Goal: Task Accomplishment & Management: Use online tool/utility

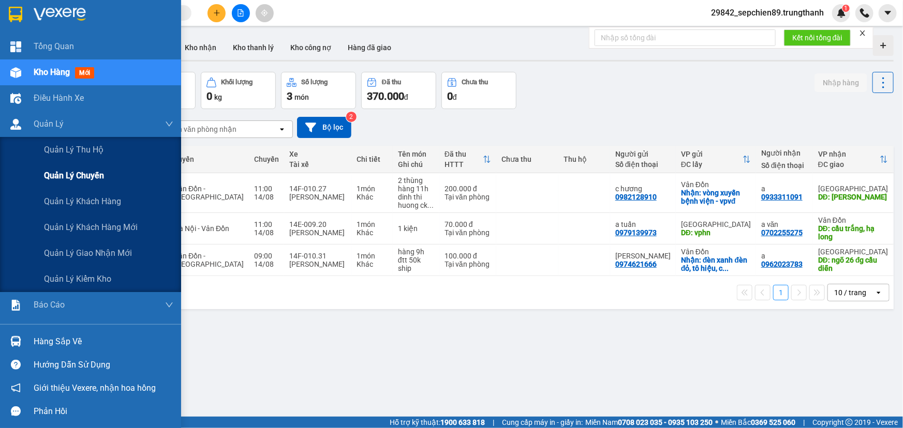
click at [64, 173] on span "Quản lý chuyến" at bounding box center [74, 175] width 60 height 13
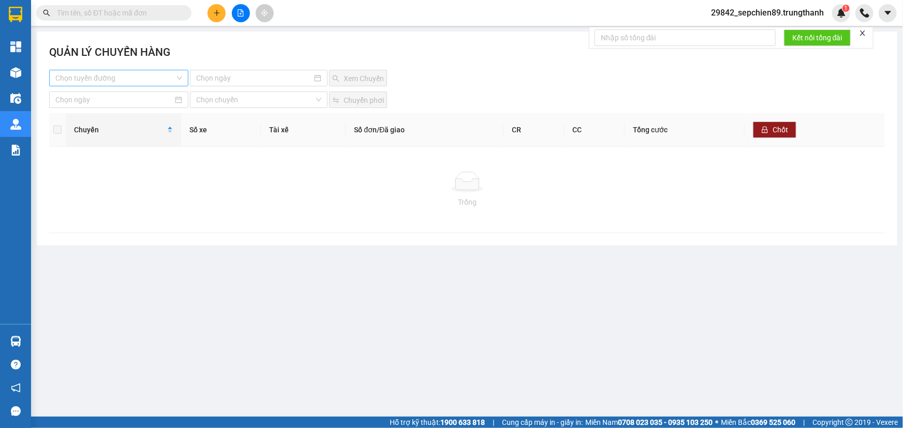
click at [124, 78] on input "search" at bounding box center [115, 78] width 120 height 16
click at [101, 115] on div "Vân Đồn - [GEOGRAPHIC_DATA]" at bounding box center [118, 115] width 127 height 11
click at [264, 82] on input at bounding box center [254, 77] width 116 height 11
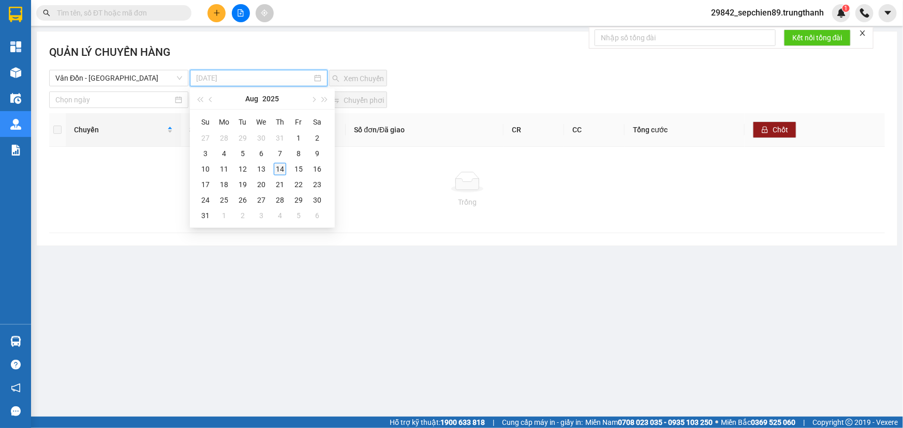
type input "[DATE]"
click at [283, 169] on div "14" at bounding box center [280, 169] width 12 height 12
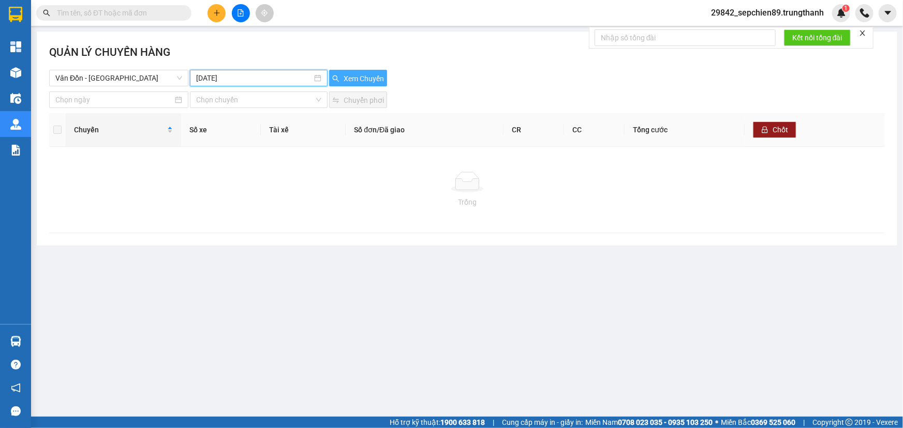
click at [348, 73] on span "Xem Chuyến" at bounding box center [364, 78] width 40 height 11
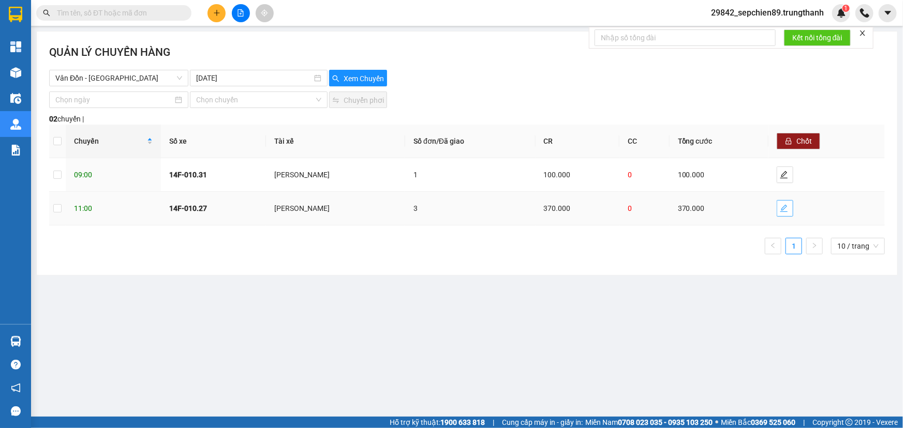
click at [793, 210] on span "edit" at bounding box center [785, 208] width 16 height 8
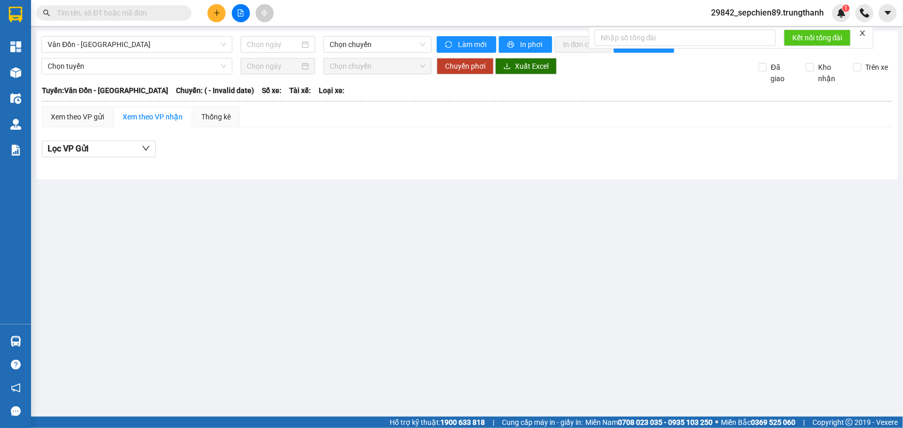
type input "[DATE]"
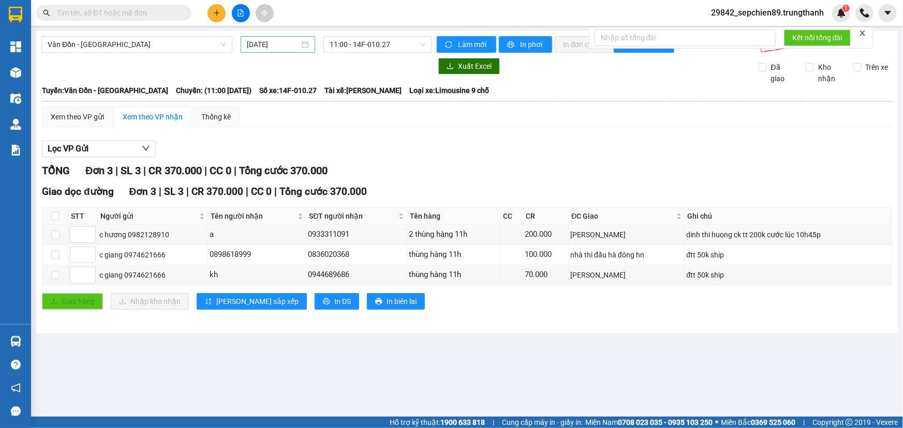
click at [313, 43] on div "[DATE]" at bounding box center [278, 44] width 75 height 17
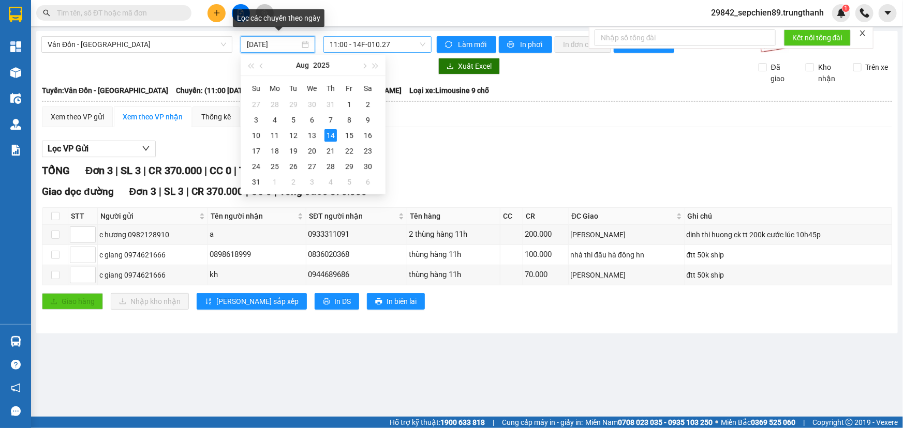
click at [362, 43] on span "11:00 - 14F-010.27" at bounding box center [378, 45] width 96 height 16
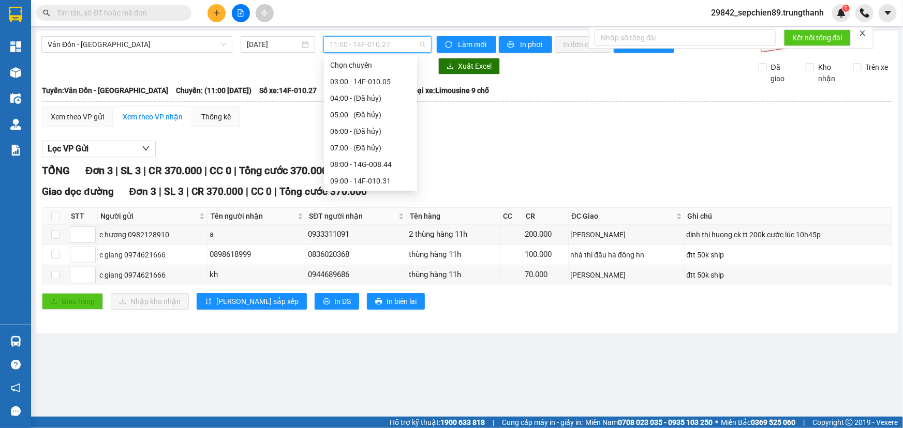
scroll to position [33, 0]
click at [387, 151] on div "09:00 - 14F-010.31" at bounding box center [370, 148] width 81 height 11
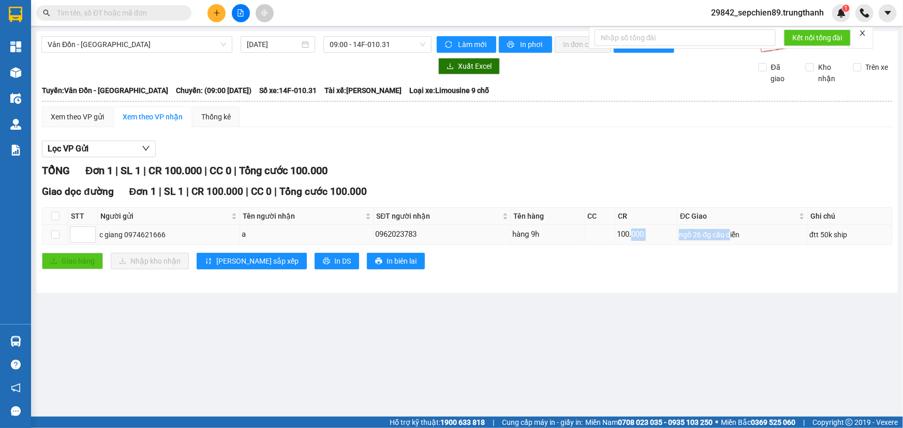
drag, startPoint x: 646, startPoint y: 233, endPoint x: 747, endPoint y: 234, distance: 100.4
click at [745, 234] on tr "c giang 0974621666 a 0962023783 hàng 9h 100.000 ngõ 26 đg cầu diễn đtt 50k ship" at bounding box center [467, 235] width 850 height 20
click at [761, 235] on div "ngõ 26 đg cầu diễn" at bounding box center [742, 234] width 127 height 11
drag, startPoint x: 820, startPoint y: 235, endPoint x: 576, endPoint y: 233, distance: 243.7
click at [580, 233] on tr "c giang 0974621666 a 0962023783 hàng 9h 100.000 ngõ 26 đg cầu diễn đtt 50k ship" at bounding box center [467, 235] width 850 height 20
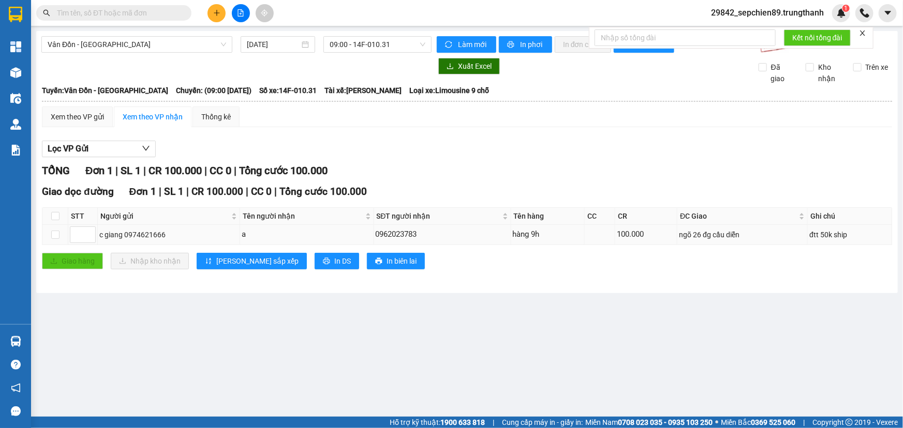
click at [555, 234] on div "hàng 9h" at bounding box center [548, 235] width 70 height 12
drag, startPoint x: 483, startPoint y: 234, endPoint x: 341, endPoint y: 234, distance: 142.3
click at [341, 234] on tr "c giang 0974621666 a 0962023783 hàng 9h 100.000 ngõ 26 đg cầu diễn đtt 50k ship" at bounding box center [467, 235] width 850 height 20
click at [341, 234] on div "a" at bounding box center [307, 235] width 130 height 12
drag, startPoint x: 424, startPoint y: 234, endPoint x: 486, endPoint y: 235, distance: 62.1
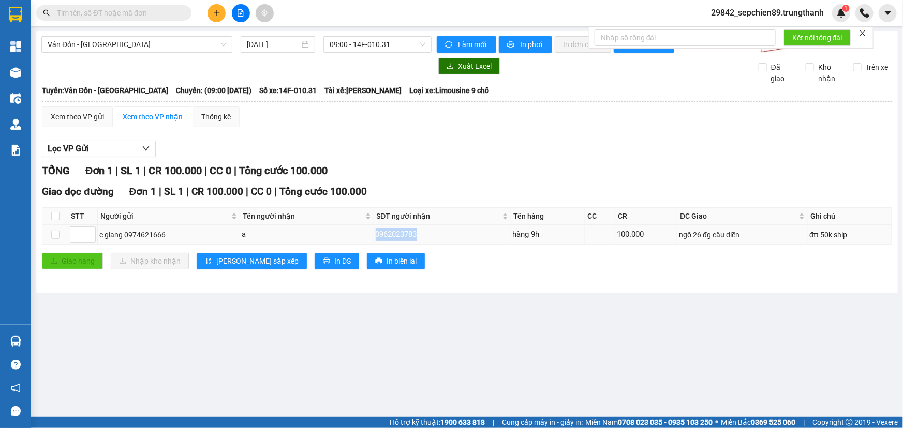
click at [486, 235] on tr "c giang 0974621666 a 0962023783 hàng 9h 100.000 ngõ 26 đg cầu diễn đtt 50k ship" at bounding box center [467, 235] width 850 height 20
click at [487, 235] on div "0962023783" at bounding box center [443, 235] width 134 height 12
drag, startPoint x: 419, startPoint y: 233, endPoint x: 339, endPoint y: 233, distance: 79.7
click at [346, 233] on tr "c giang 0974621666 a 0962023783 hàng 9h 100.000 ngõ 26 đg cầu diễn đtt 50k ship" at bounding box center [467, 235] width 850 height 20
click at [339, 233] on div "a" at bounding box center [307, 235] width 130 height 12
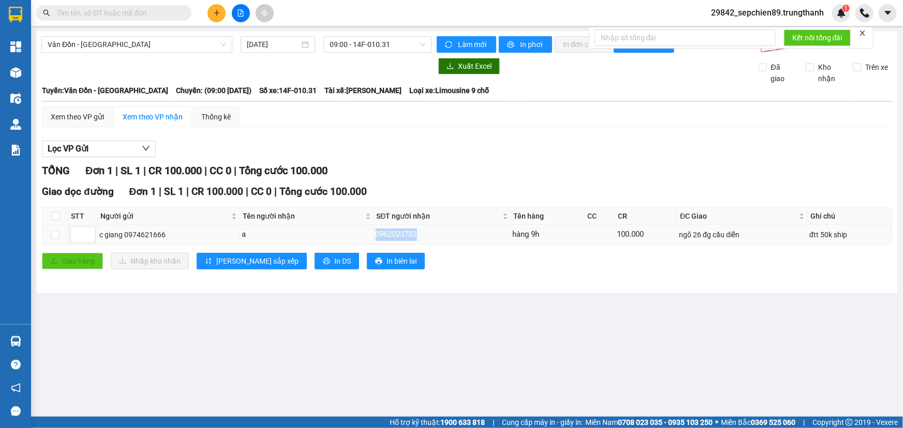
drag, startPoint x: 393, startPoint y: 233, endPoint x: 450, endPoint y: 233, distance: 56.4
click at [440, 233] on div "0962023783" at bounding box center [443, 235] width 134 height 12
click at [452, 233] on div "0962023783" at bounding box center [443, 235] width 134 height 12
click at [157, 48] on span "Vân Đồn - [GEOGRAPHIC_DATA]" at bounding box center [137, 45] width 179 height 16
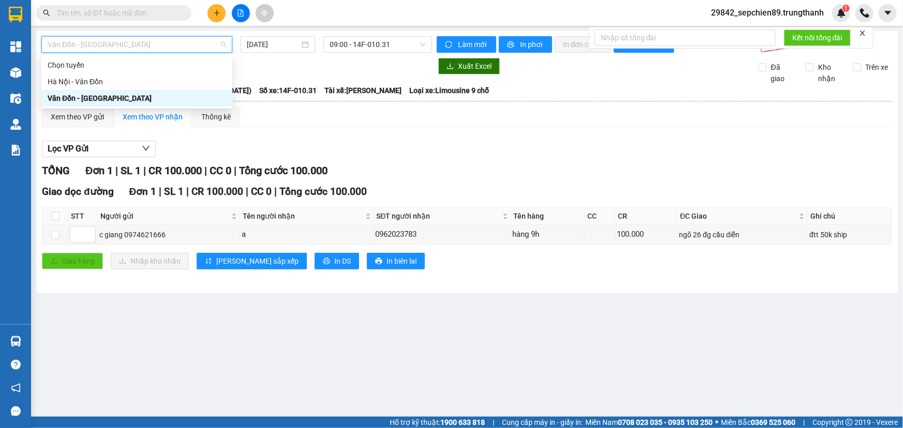
click at [170, 47] on span "Vân Đồn - [GEOGRAPHIC_DATA]" at bounding box center [137, 45] width 179 height 16
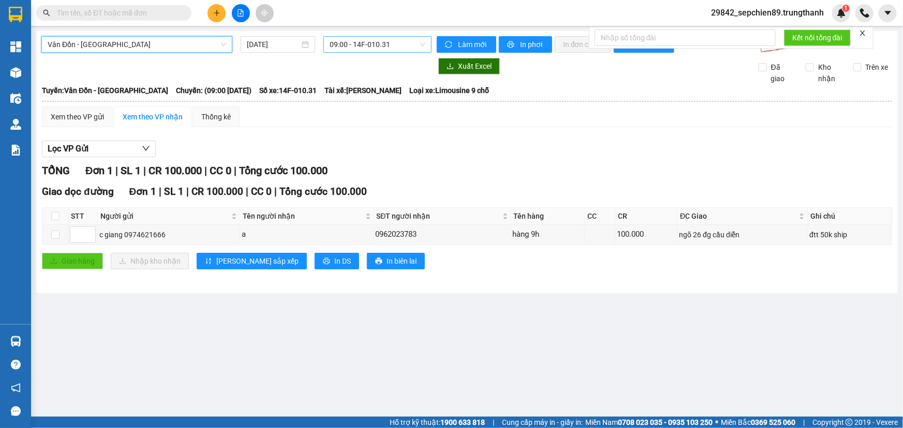
click at [408, 45] on span "09:00 - 14F-010.31" at bounding box center [378, 45] width 96 height 16
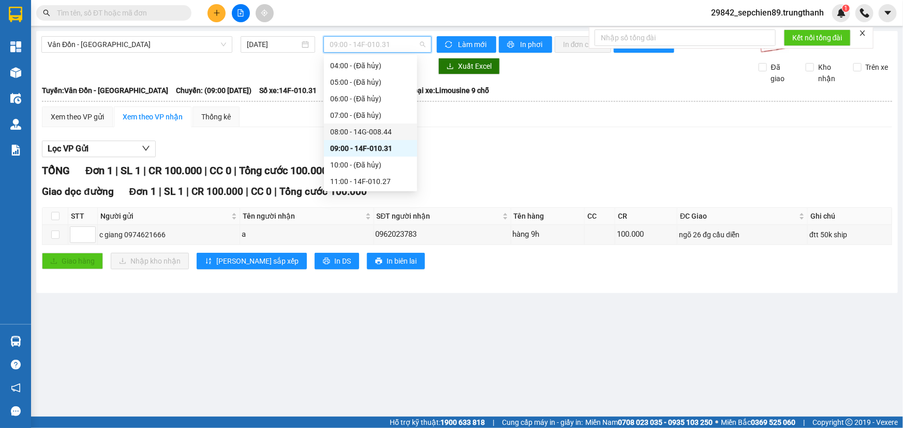
click at [379, 132] on div "08:00 - 14G-008.44" at bounding box center [370, 131] width 81 height 11
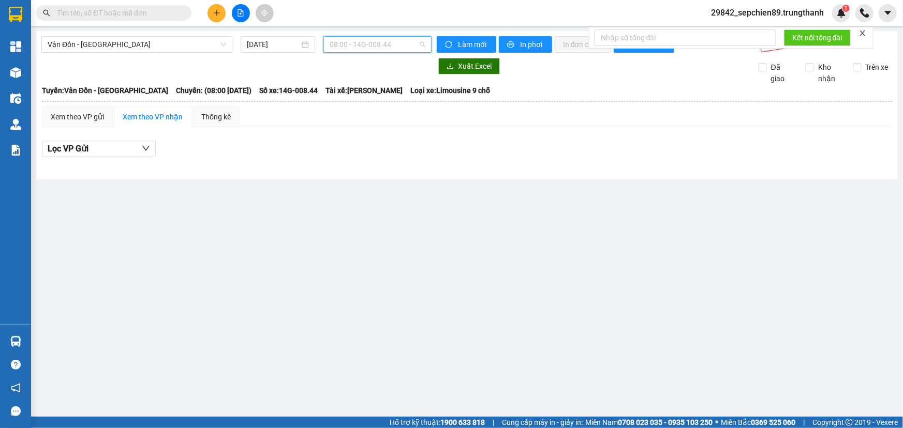
click at [399, 43] on span "08:00 - 14G-008.44" at bounding box center [378, 45] width 96 height 16
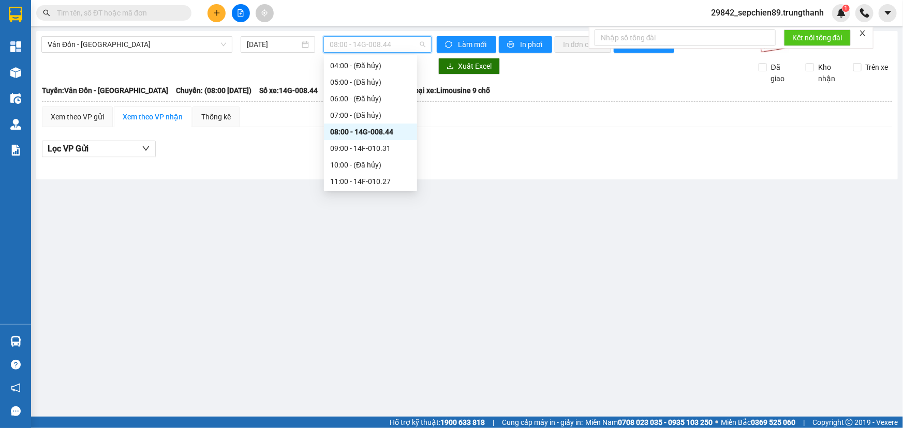
scroll to position [149, 0]
click at [394, 68] on div "11:00 - 14F-010.27" at bounding box center [370, 65] width 81 height 11
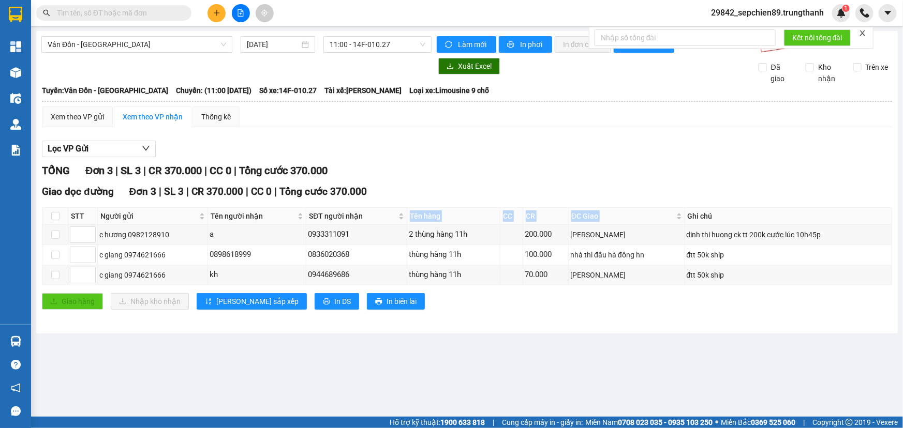
drag, startPoint x: 426, startPoint y: 223, endPoint x: 707, endPoint y: 224, distance: 280.5
click at [707, 224] on tr "STT Người gửi Tên người nhận SĐT người nhận Tên hàng CC CR ĐC Giao Ghi chú Ký n…" at bounding box center [467, 216] width 850 height 17
click at [762, 231] on div "dinh thi huong ck tt 200k cước lúc 10h45p" at bounding box center [788, 234] width 203 height 11
drag, startPoint x: 819, startPoint y: 234, endPoint x: 623, endPoint y: 234, distance: 195.6
click at [623, 234] on tr "c hương 0982128910 a 0933311091 2 thùng hàng 11h 200.000 [PERSON_NAME] huong ck…" at bounding box center [467, 235] width 850 height 20
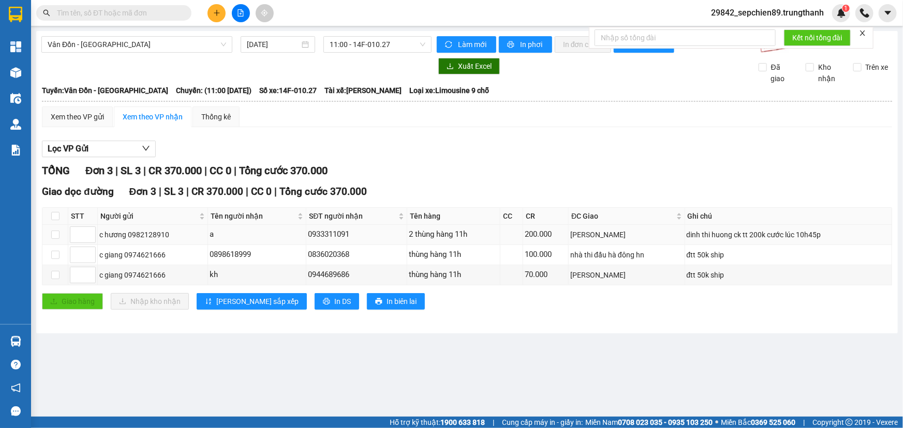
click at [599, 236] on div "[PERSON_NAME]" at bounding box center [626, 234] width 112 height 11
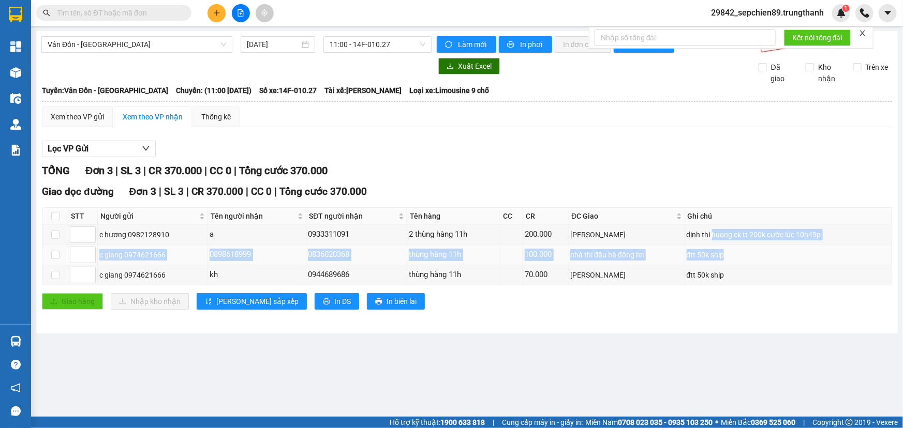
drag, startPoint x: 823, startPoint y: 245, endPoint x: 877, endPoint y: 250, distance: 54.1
click at [877, 250] on tbody "c hương 0982128910 a 0933311091 2 thùng hàng 11h 200.000 [PERSON_NAME] huong ck…" at bounding box center [467, 255] width 850 height 61
click at [861, 245] on td "đtt 50k ship" at bounding box center [788, 255] width 207 height 20
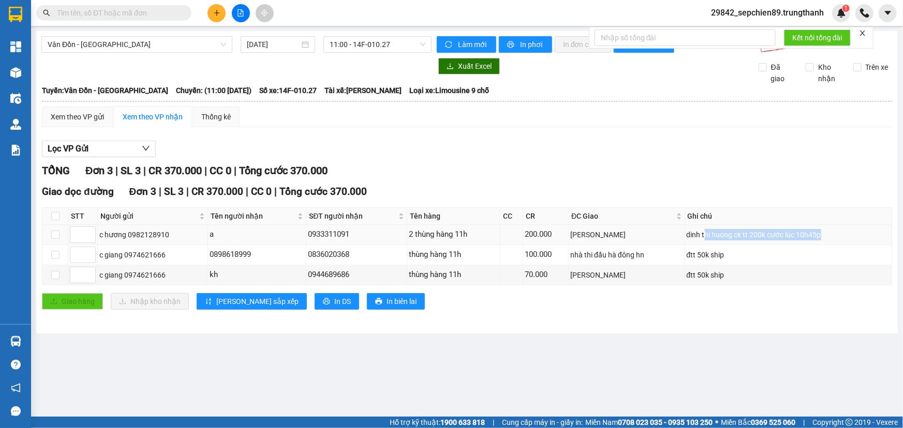
drag, startPoint x: 706, startPoint y: 236, endPoint x: 621, endPoint y: 235, distance: 84.9
click at [626, 235] on tr "c hương 0982128910 a 0933311091 2 thùng hàng 11h 200.000 [PERSON_NAME] huong ck…" at bounding box center [467, 235] width 850 height 20
click at [621, 235] on div "[PERSON_NAME]" at bounding box center [626, 234] width 112 height 11
drag, startPoint x: 547, startPoint y: 235, endPoint x: 219, endPoint y: 235, distance: 328.6
click at [248, 235] on tr "c hương 0982128910 a 0933311091 2 thùng hàng 11h 200.000 [PERSON_NAME] huong ck…" at bounding box center [467, 235] width 850 height 20
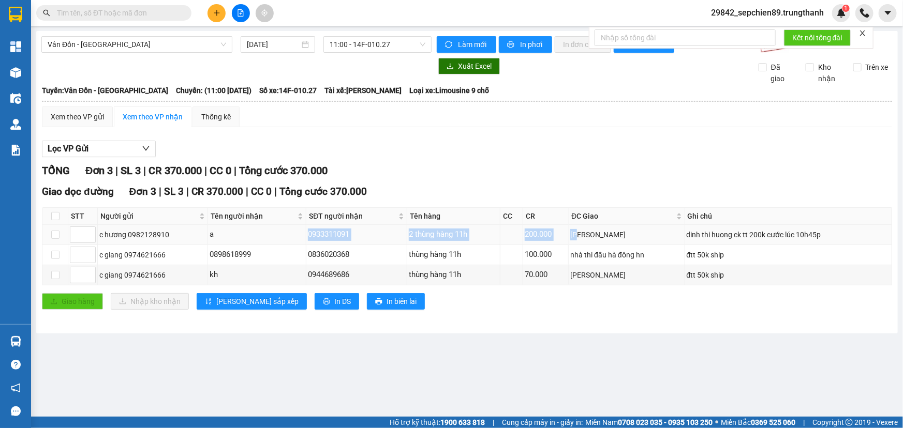
click at [217, 235] on div "a" at bounding box center [257, 235] width 95 height 12
click at [153, 238] on div "c hương 0982128910" at bounding box center [152, 234] width 107 height 11
click at [419, 238] on div "2 thùng hàng 11h" at bounding box center [454, 235] width 90 height 12
drag, startPoint x: 386, startPoint y: 234, endPoint x: 256, endPoint y: 234, distance: 129.4
click at [261, 234] on tr "c hương 0982128910 a 0933311091 2 thùng hàng 11h 200.000 [PERSON_NAME] huong ck…" at bounding box center [467, 235] width 850 height 20
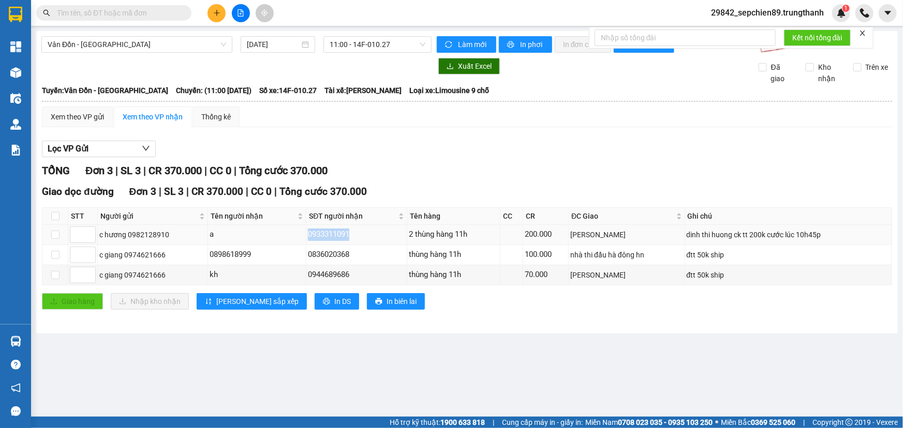
click at [337, 233] on div "0933311091" at bounding box center [356, 235] width 97 height 12
click at [373, 237] on div "0933311091" at bounding box center [356, 235] width 97 height 12
drag, startPoint x: 342, startPoint y: 233, endPoint x: 252, endPoint y: 233, distance: 89.5
click at [257, 233] on tr "c hương 0982128910 a 0933311091 2 thùng hàng 11h 200.000 [PERSON_NAME] huong ck…" at bounding box center [467, 235] width 850 height 20
click at [340, 233] on div "0933311091" at bounding box center [356, 235] width 97 height 12
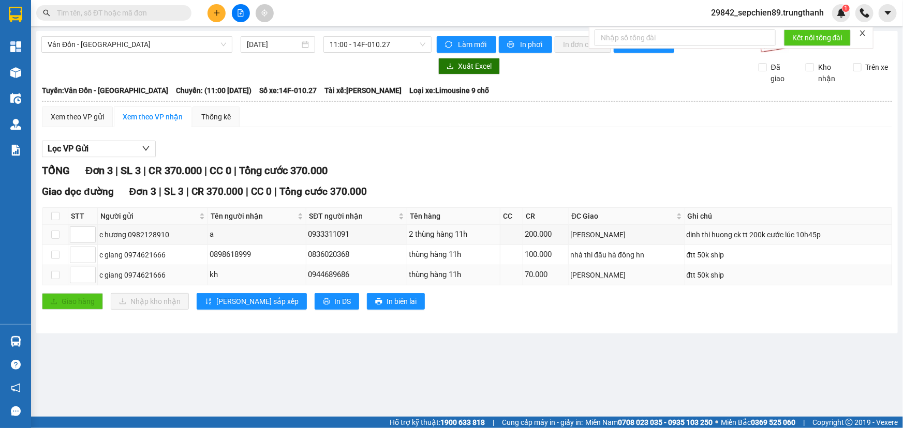
click at [680, 280] on tbody "c hương 0982128910 a 0933311091 2 thùng hàng 11h 200.000 [PERSON_NAME] huong ck…" at bounding box center [467, 255] width 850 height 61
click at [454, 171] on div "TỔNG Đơn 3 | SL 3 | CR 370.000 | CC 0 | Tổng cước 370.000" at bounding box center [467, 171] width 850 height 16
